Goal: Information Seeking & Learning: Find specific fact

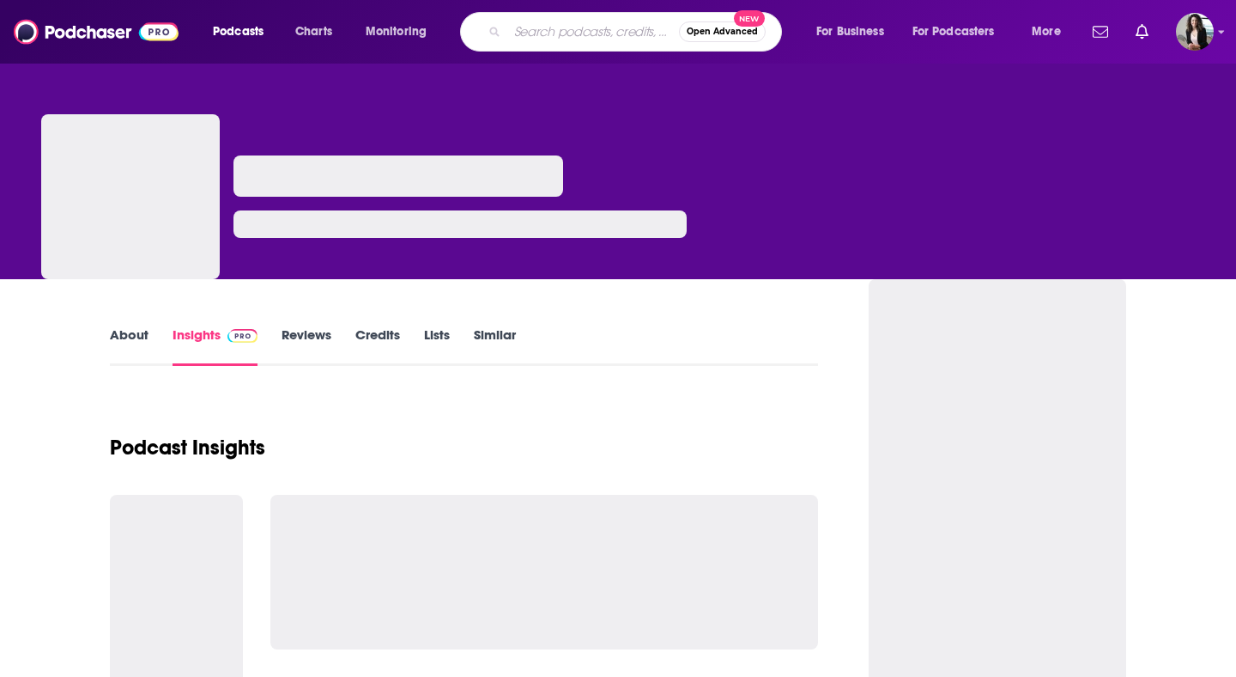
click at [609, 30] on input "Search podcasts, credits, & more..." at bounding box center [593, 31] width 172 height 27
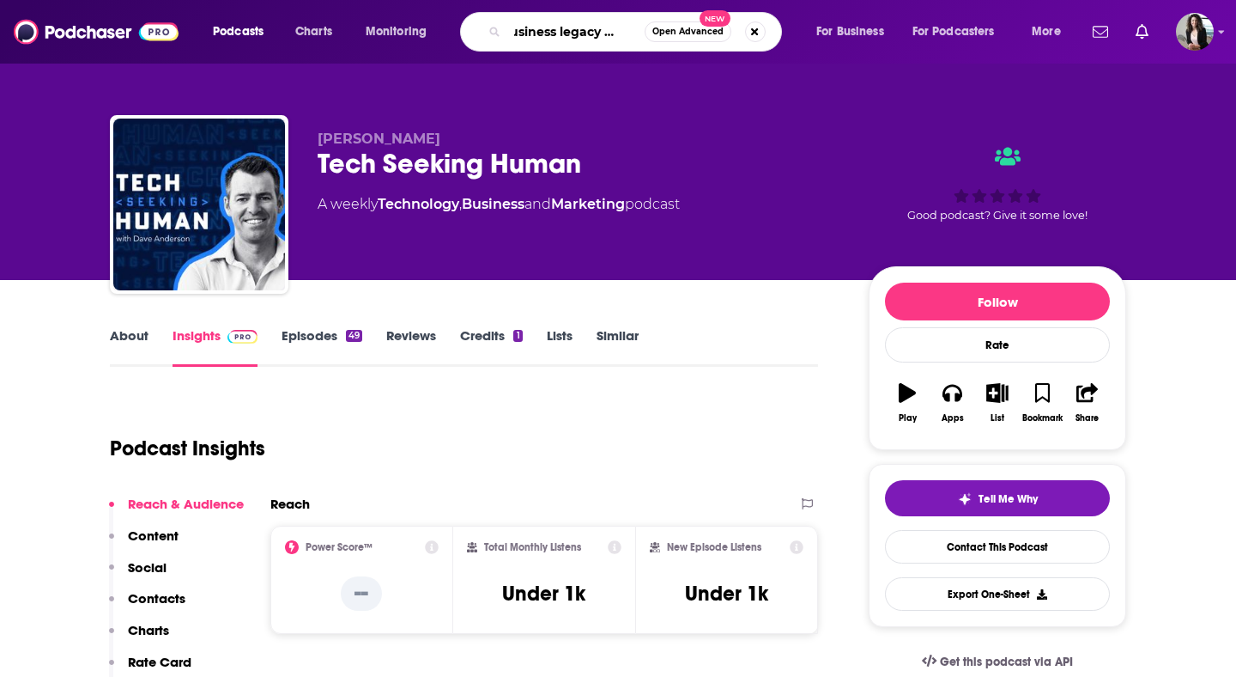
scroll to position [0, 27]
type input "business legacy podcast"
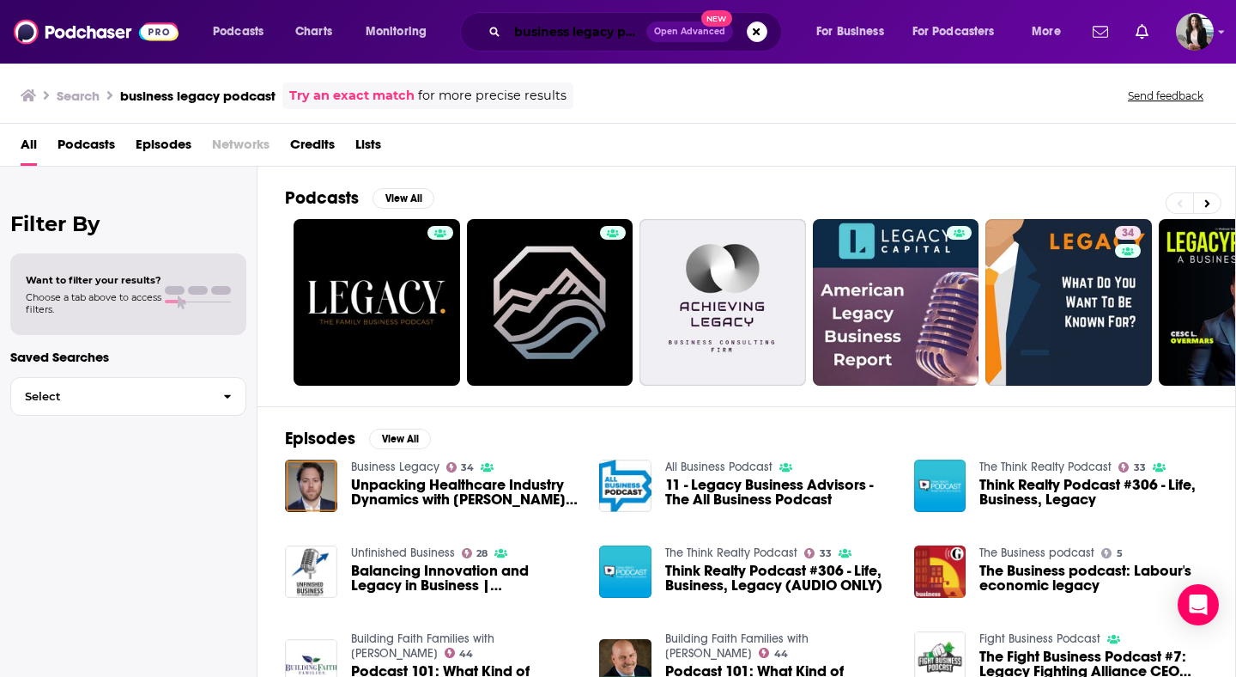
click at [604, 27] on input "business legacy podcast" at bounding box center [576, 31] width 139 height 27
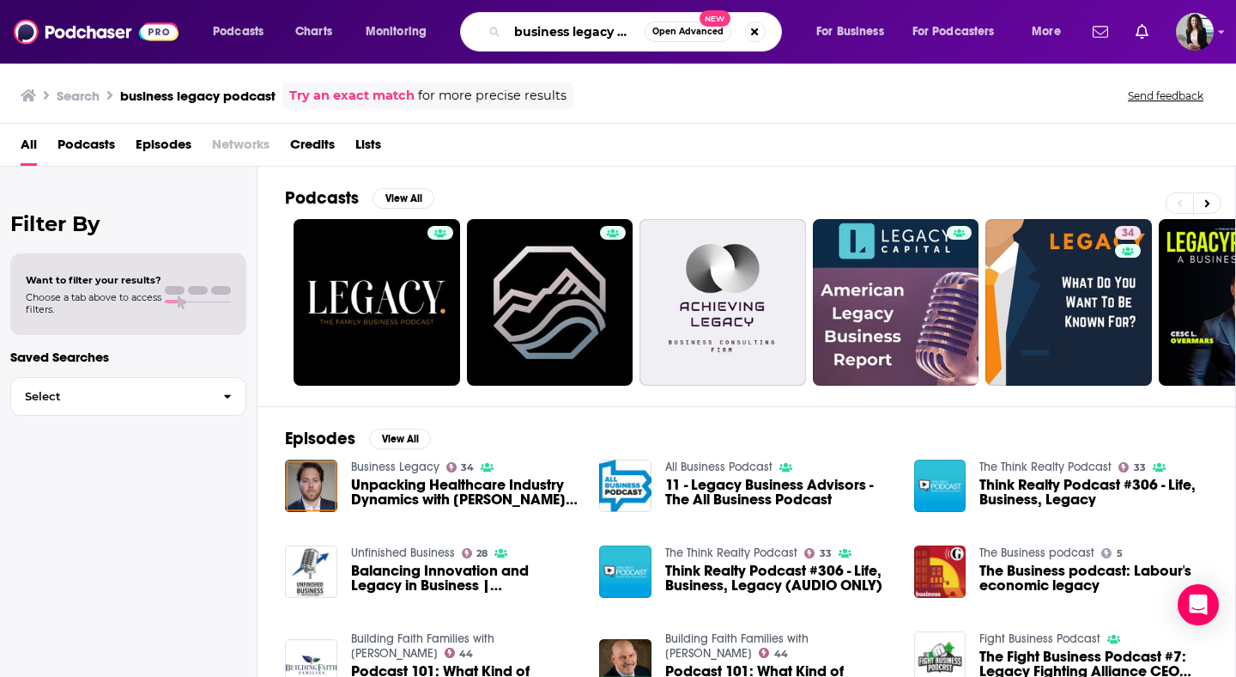
click at [604, 27] on input "business legacy podcast" at bounding box center [575, 31] width 137 height 27
type input "money guy"
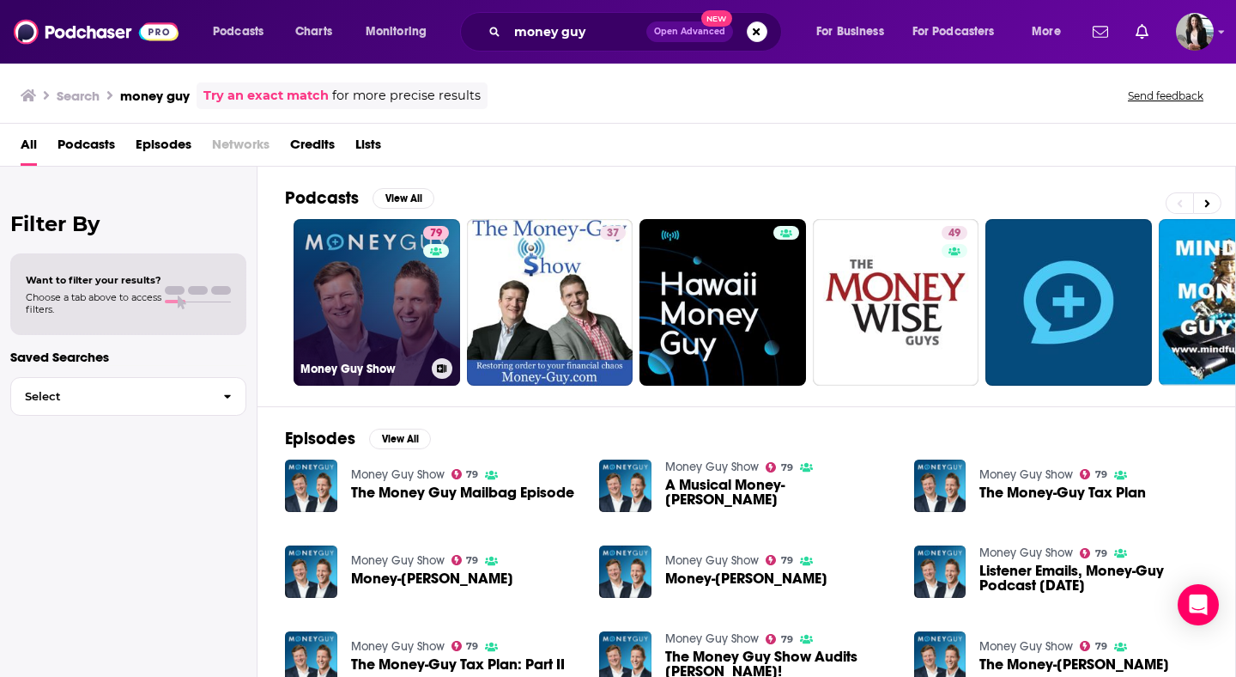
click at [381, 287] on link "79 Money Guy Show" at bounding box center [377, 302] width 167 height 167
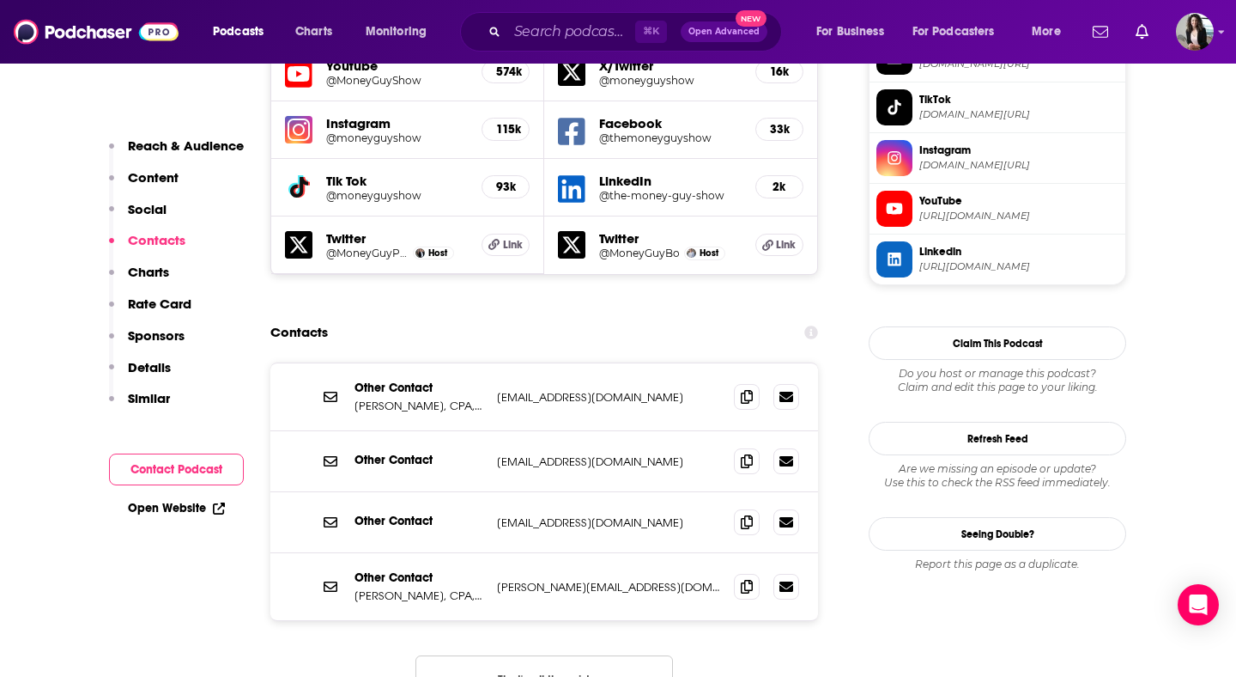
scroll to position [1575, 0]
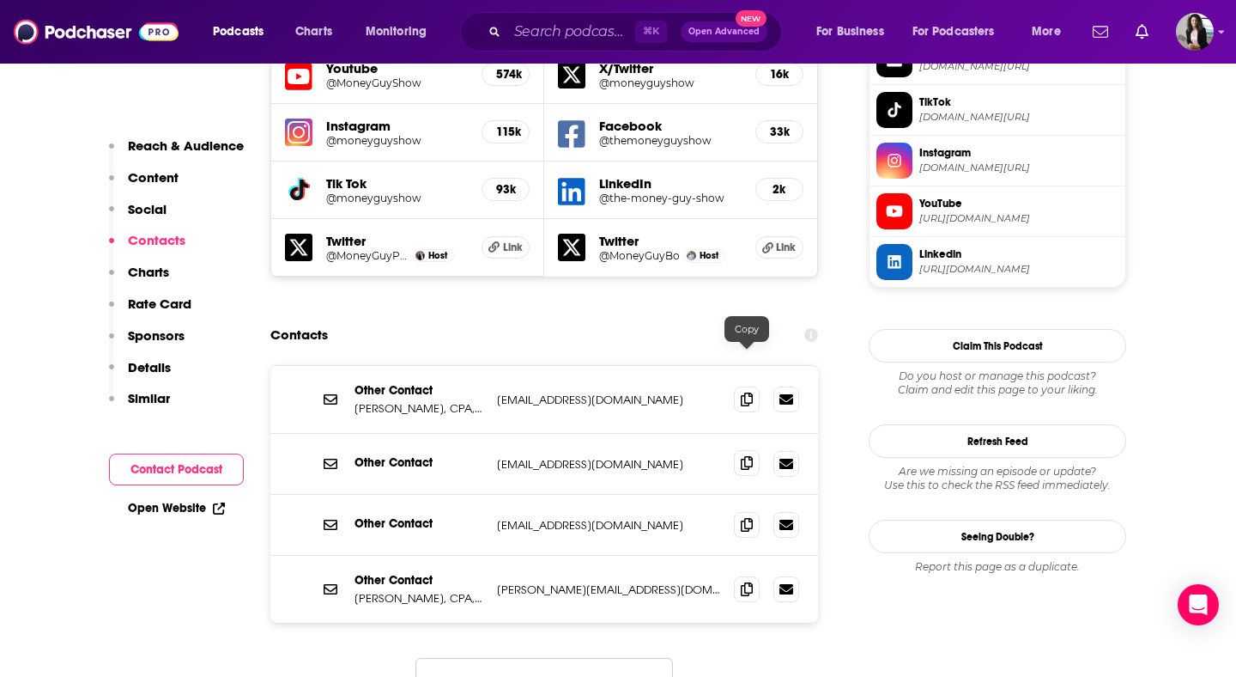
click at [745, 456] on icon at bounding box center [747, 463] width 12 height 14
